Goal: Task Accomplishment & Management: Use online tool/utility

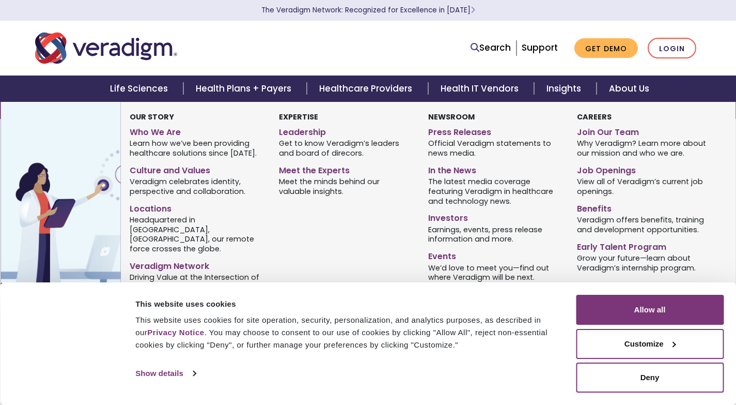
scroll to position [83, 0]
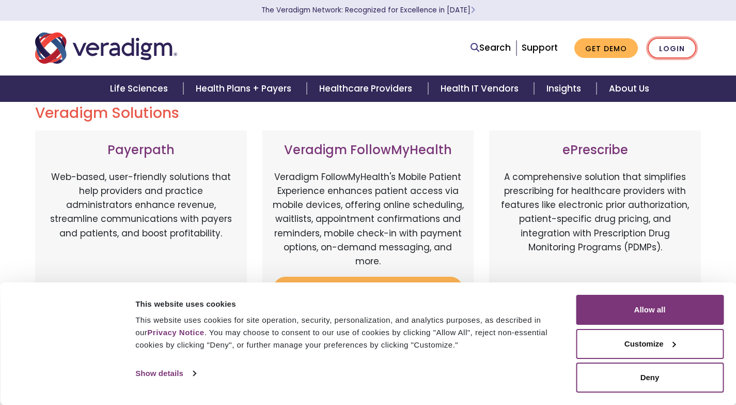
click at [666, 53] on link "Login" at bounding box center [672, 48] width 49 height 21
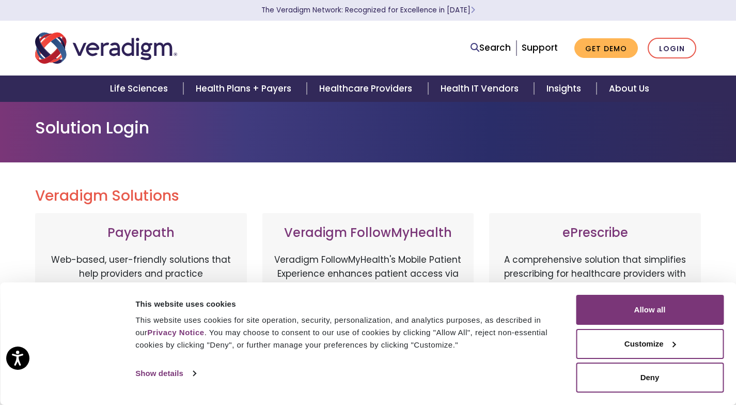
click at [599, 238] on h3 "ePrescribe" at bounding box center [595, 232] width 191 height 15
click at [667, 48] on link "Login" at bounding box center [672, 48] width 49 height 21
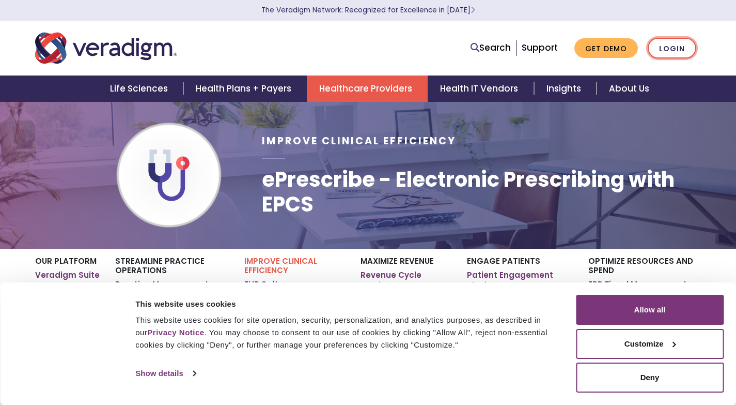
click at [663, 49] on link "Login" at bounding box center [672, 48] width 49 height 21
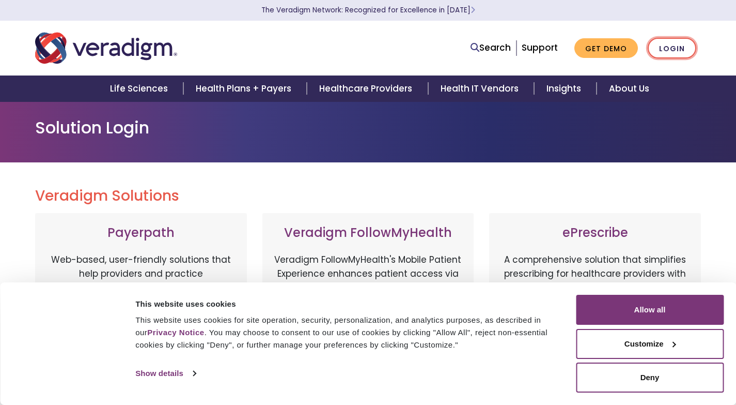
click at [675, 51] on link "Login" at bounding box center [672, 48] width 49 height 21
